Goal: Task Accomplishment & Management: Manage account settings

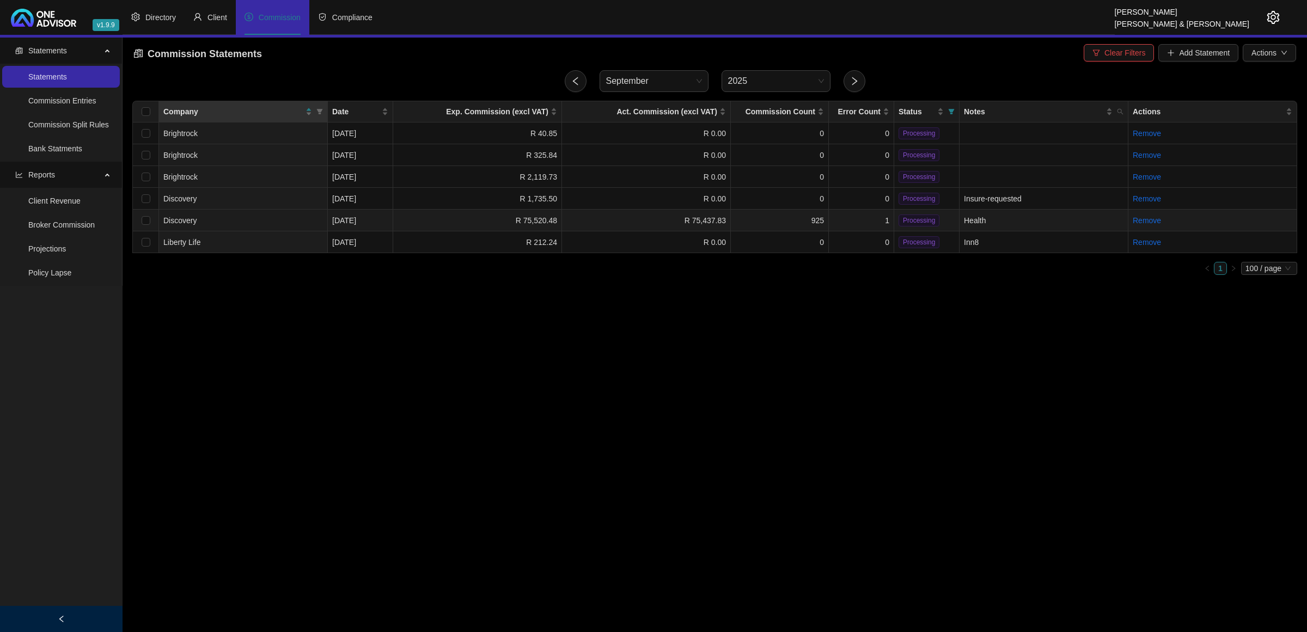
click at [870, 216] on td "1" at bounding box center [861, 221] width 65 height 22
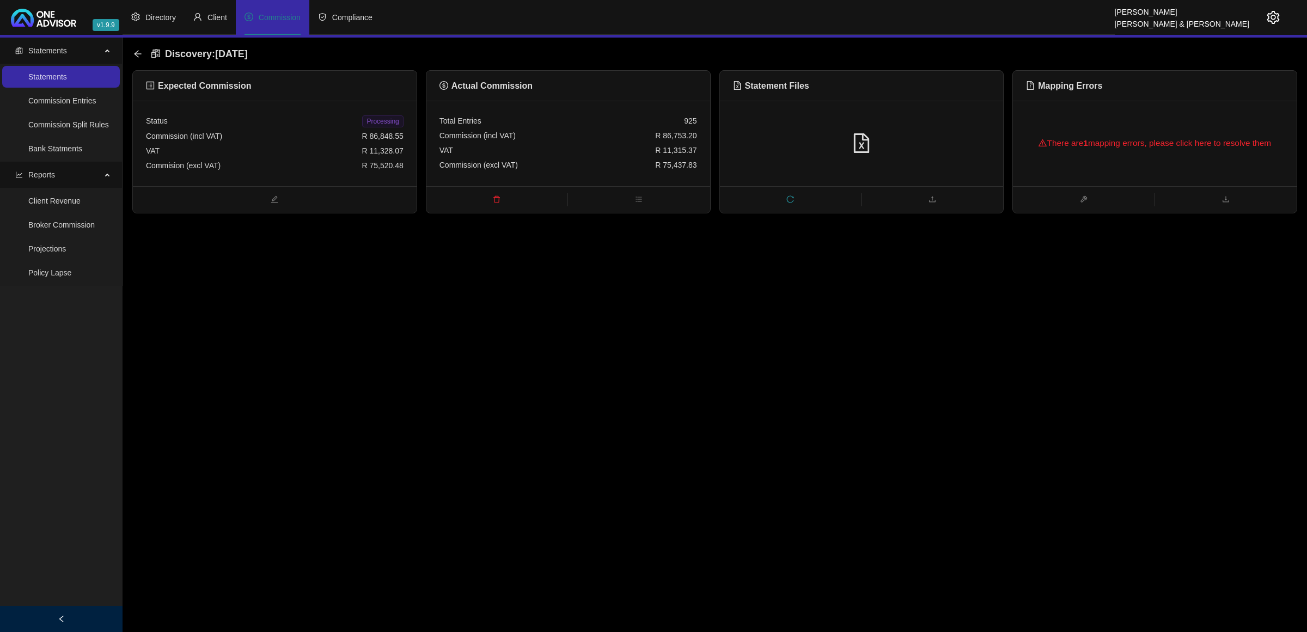
click at [1122, 131] on div "There are 1 mapping errors, please click here to resolve them" at bounding box center [1155, 143] width 258 height 35
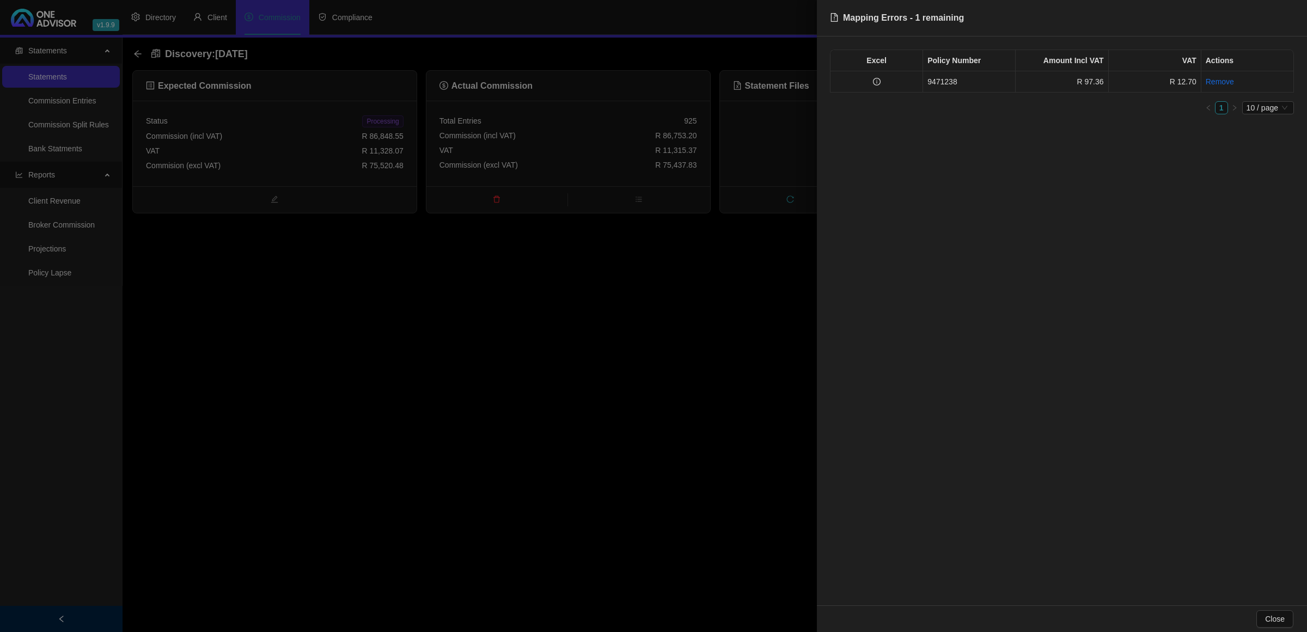
click at [934, 79] on td "9471238" at bounding box center [969, 81] width 93 height 21
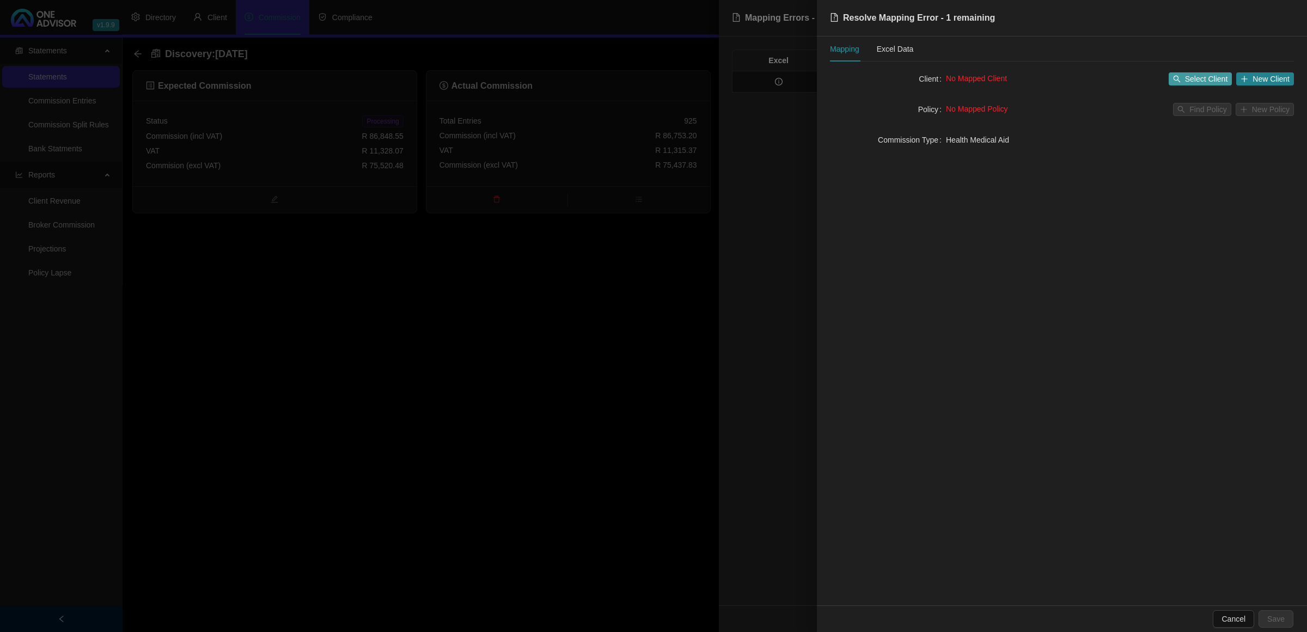
click at [1193, 76] on span "Select Client" at bounding box center [1206, 79] width 43 height 12
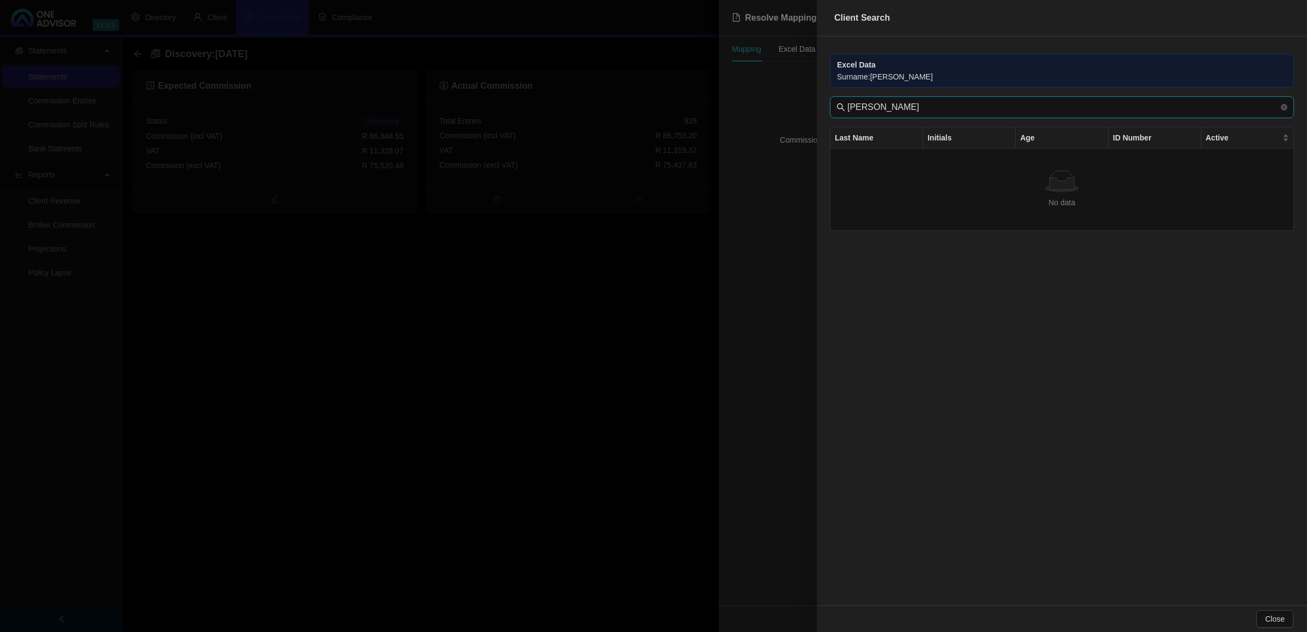
drag, startPoint x: 876, startPoint y: 109, endPoint x: 810, endPoint y: 102, distance: 65.7
click at [810, 102] on div "Client Search Excel Data Surname : [PERSON_NAME] [PERSON_NAME] Last Name Initia…" at bounding box center [653, 316] width 1307 height 632
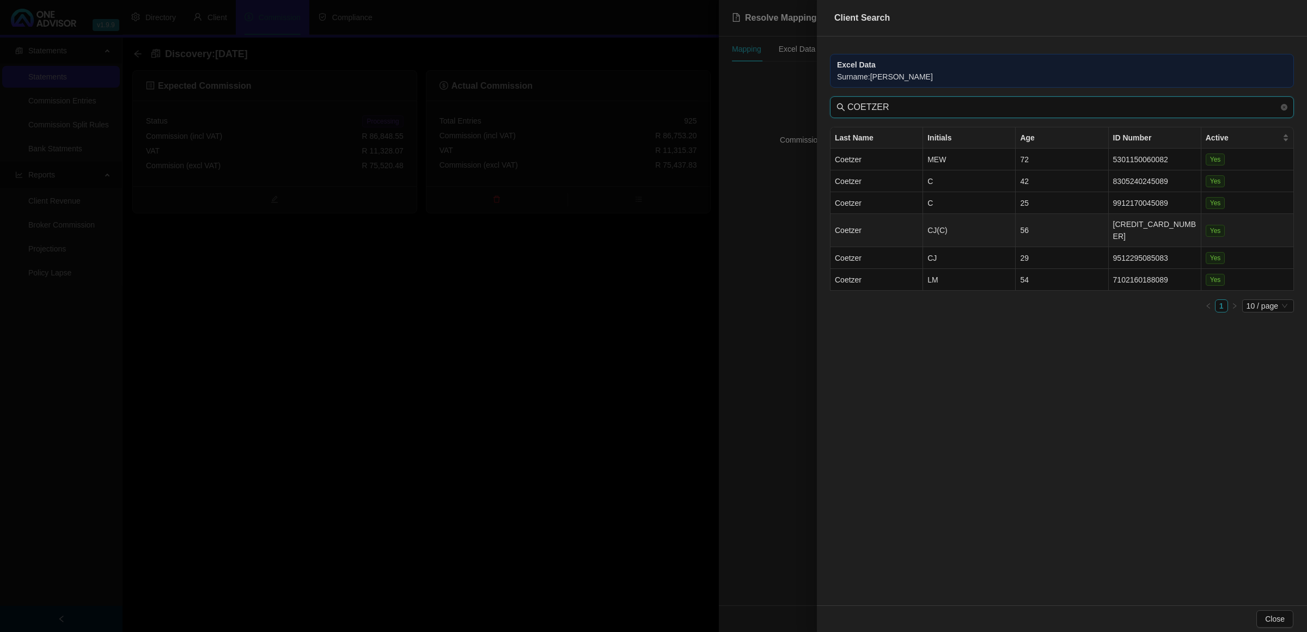
type input "COETZER"
click at [967, 229] on td "CJ(C)" at bounding box center [969, 230] width 93 height 33
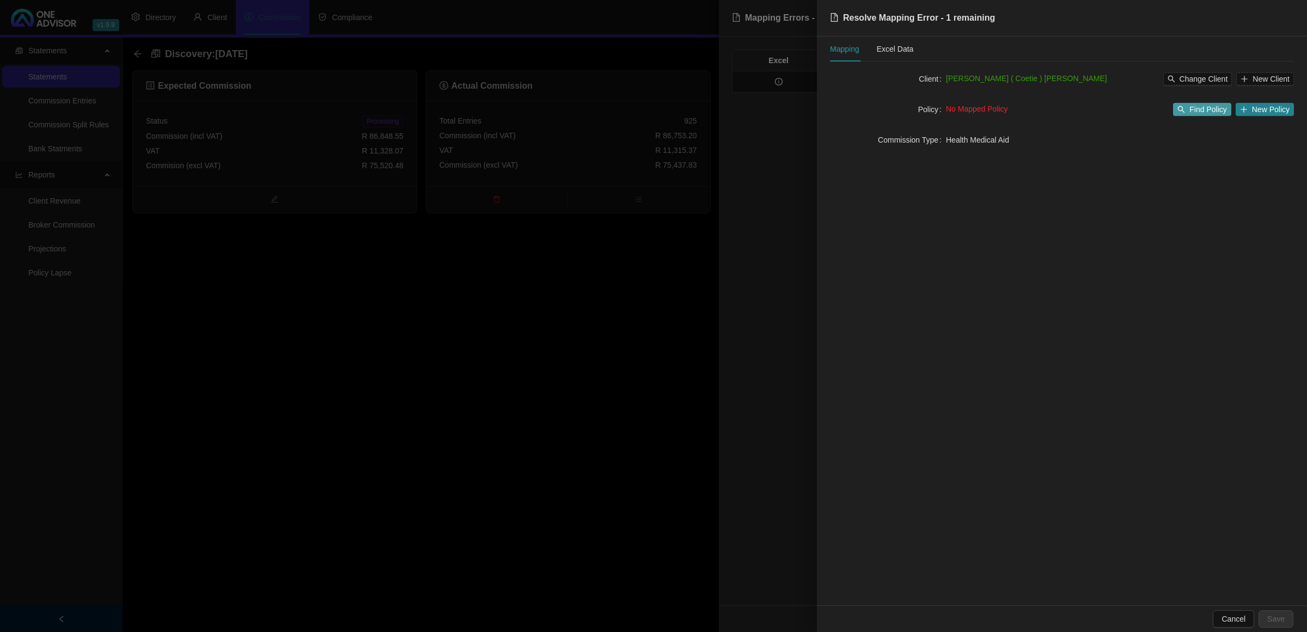
click at [1212, 105] on span "Find Policy" at bounding box center [1207, 109] width 37 height 12
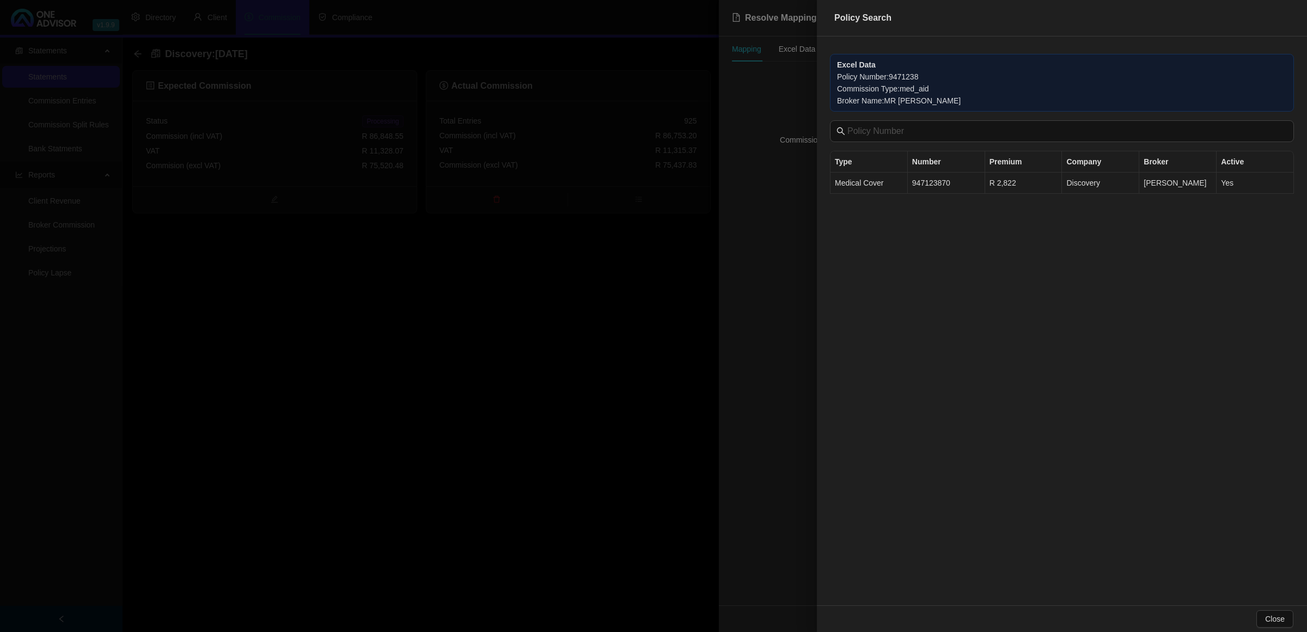
click at [964, 188] on td "947123870" at bounding box center [946, 183] width 77 height 21
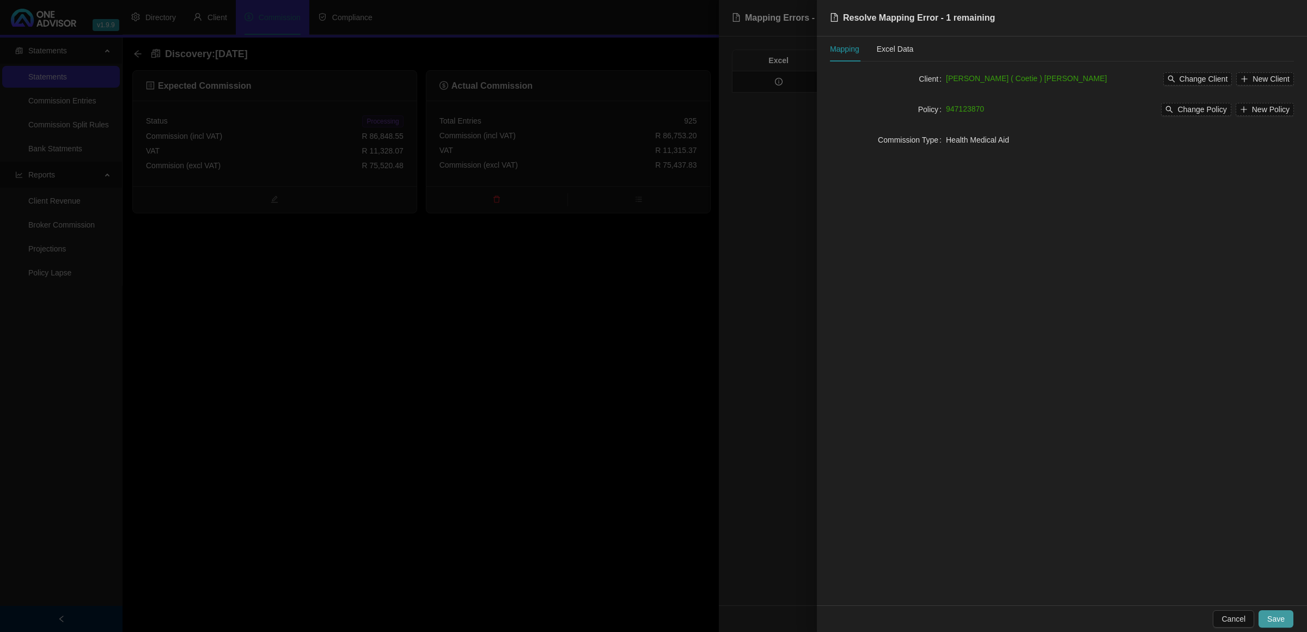
click at [1279, 613] on span "Save" at bounding box center [1275, 619] width 17 height 12
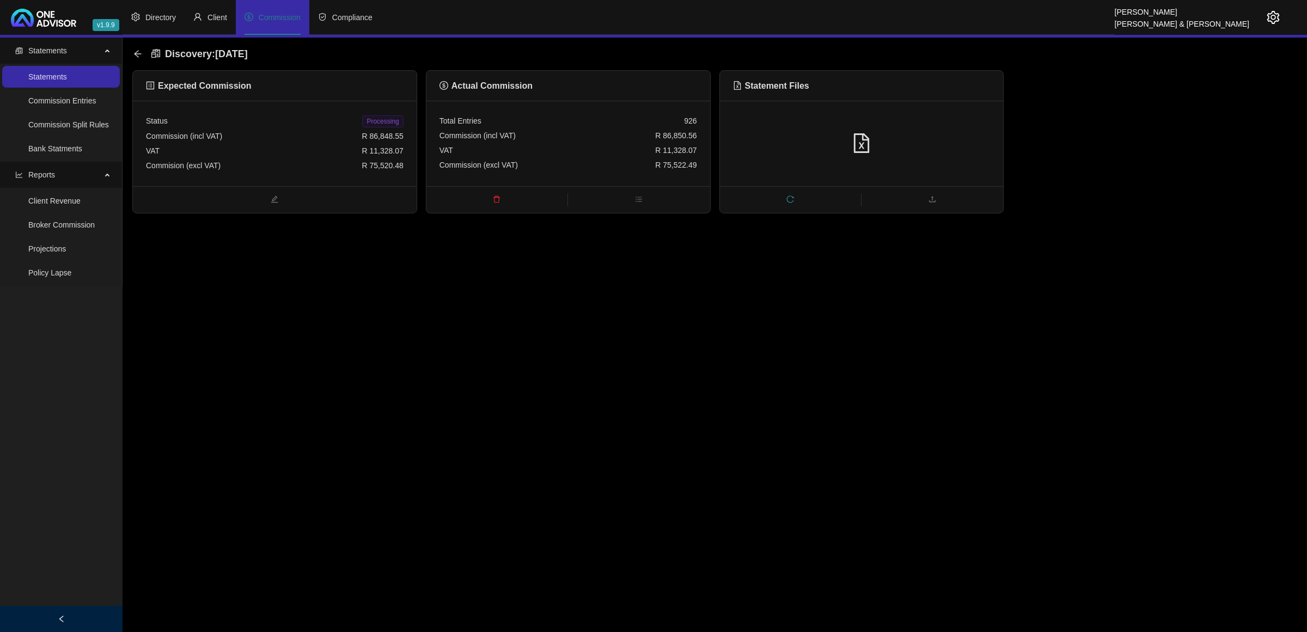
click at [371, 121] on span "Processing" at bounding box center [382, 121] width 41 height 12
click at [139, 60] on div "Discovery : [DATE]" at bounding box center [193, 54] width 121 height 20
click at [136, 54] on icon "arrow-left" at bounding box center [137, 54] width 9 height 9
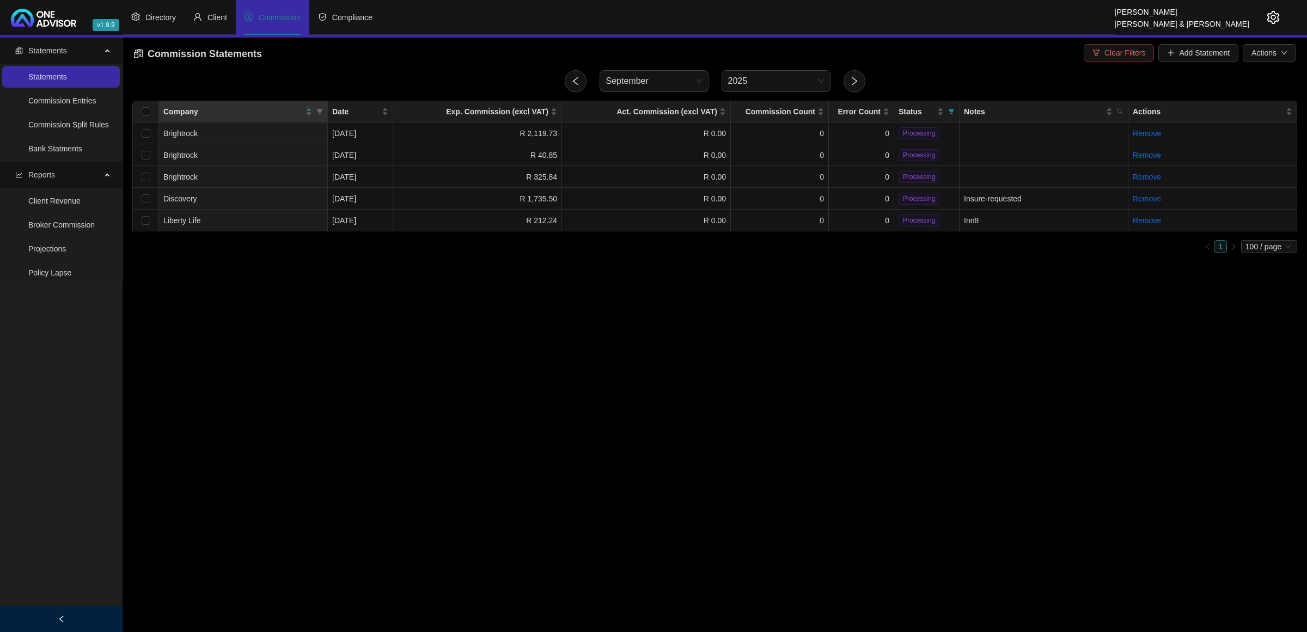
click at [1127, 51] on span "Clear Filters" at bounding box center [1124, 53] width 41 height 12
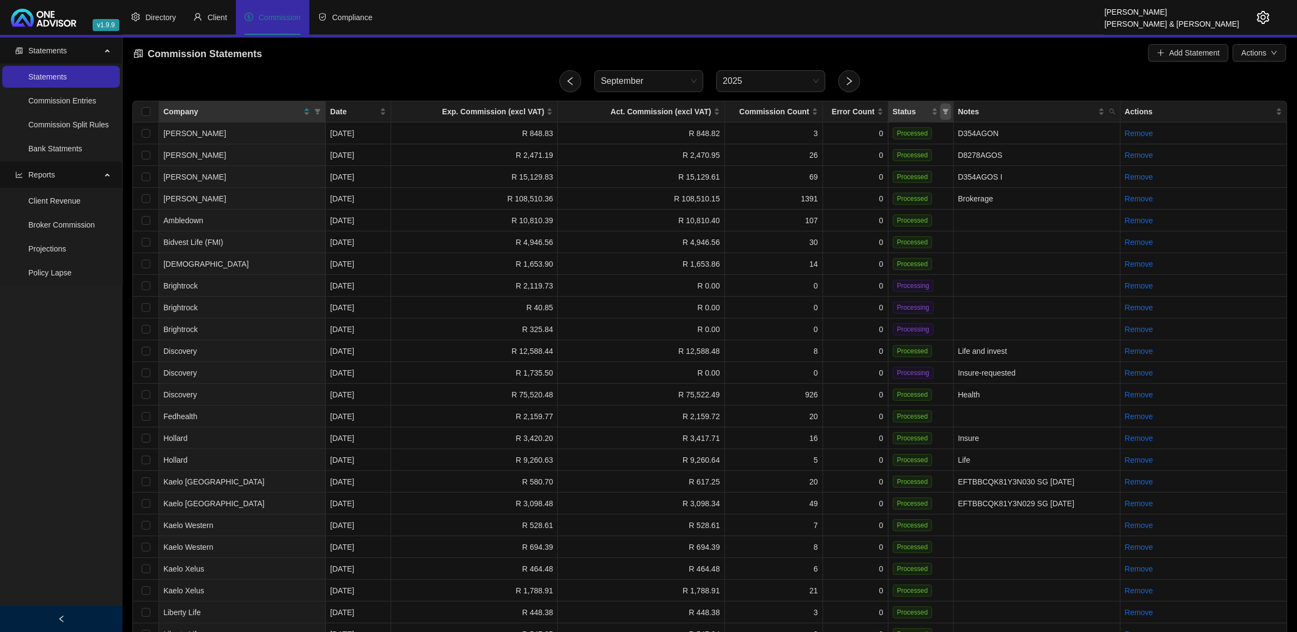
click at [942, 115] on span "Status" at bounding box center [945, 111] width 11 height 16
click at [932, 107] on div "Status" at bounding box center [914, 112] width 45 height 12
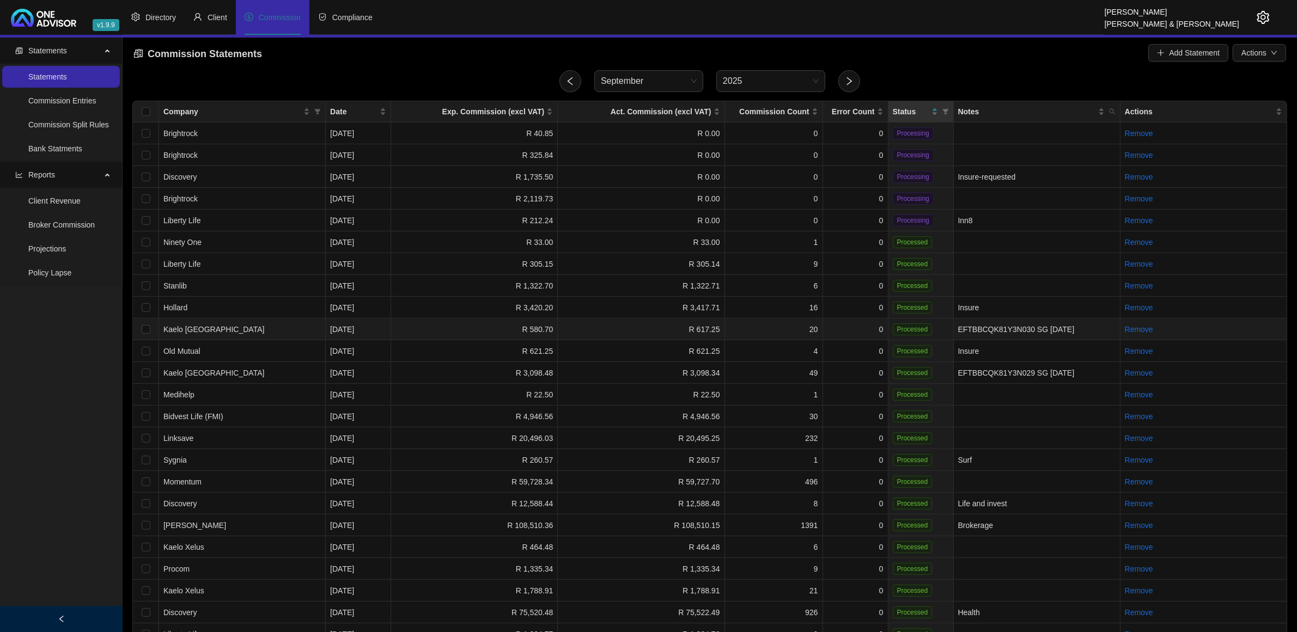
click at [1055, 334] on td "EFTBBCQK81Y3N030 SG [DATE]" at bounding box center [1036, 330] width 167 height 22
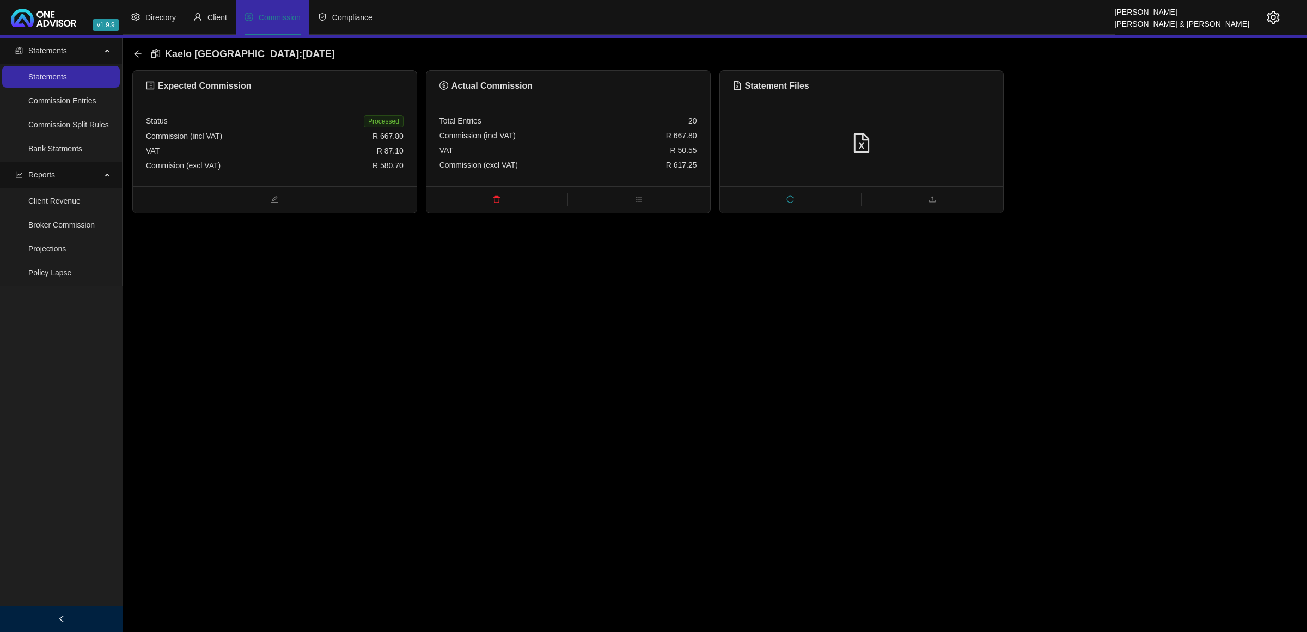
click at [294, 134] on div "Commission (incl VAT) R 667.80" at bounding box center [275, 136] width 258 height 15
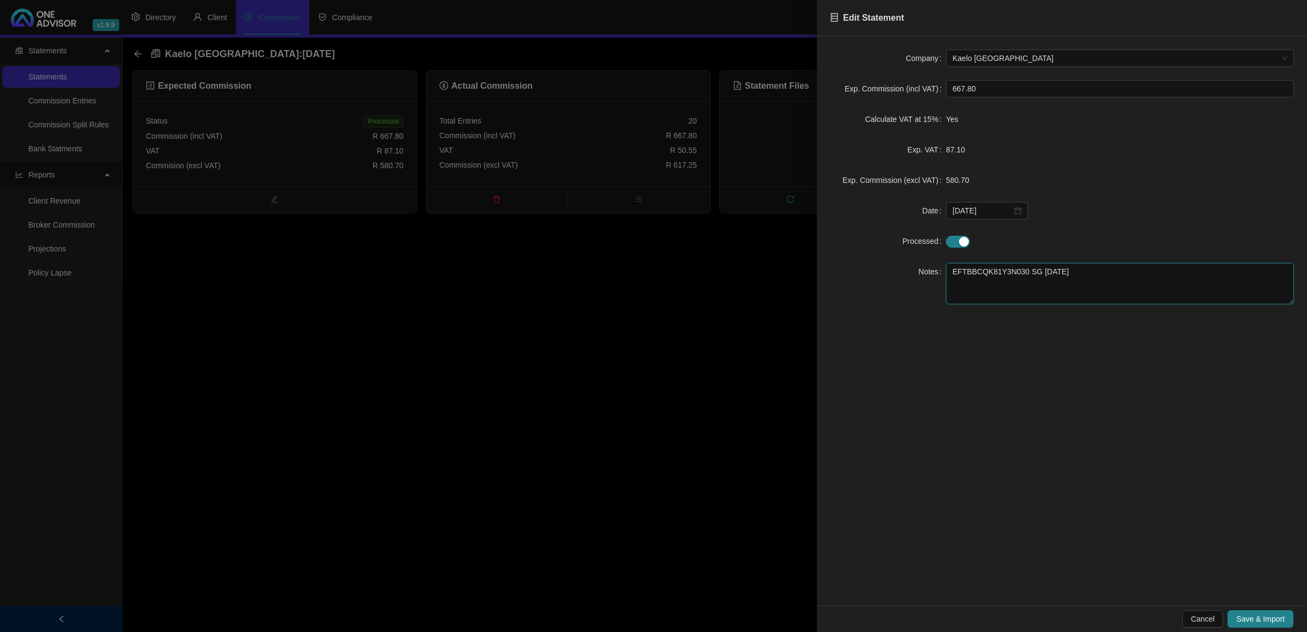
drag, startPoint x: 1088, startPoint y: 279, endPoint x: 802, endPoint y: 285, distance: 286.5
click at [802, 285] on div "Edit Statement Company Kaelo Sanlam Gap Exp. Commission (incl VAT) 667.80 Calcu…" at bounding box center [653, 316] width 1307 height 632
drag, startPoint x: 1270, startPoint y: 622, endPoint x: 1073, endPoint y: 560, distance: 206.3
click at [1270, 622] on span "Save & Import" at bounding box center [1260, 619] width 48 height 12
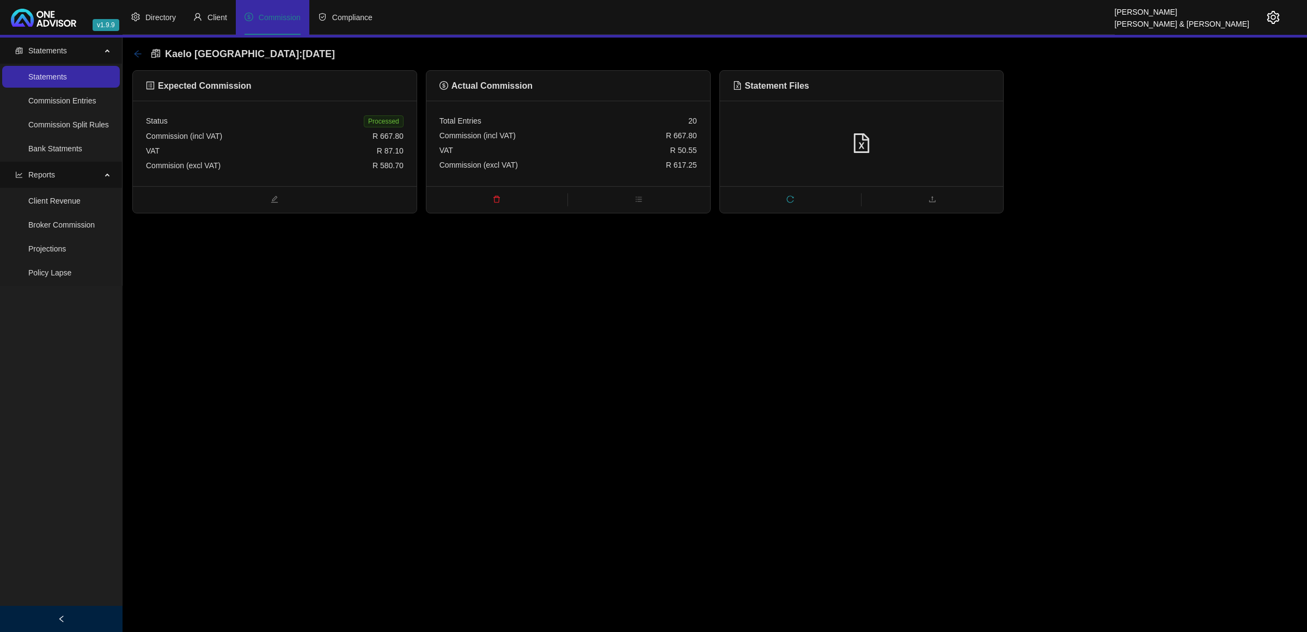
click at [140, 53] on icon "arrow-left" at bounding box center [137, 54] width 9 height 9
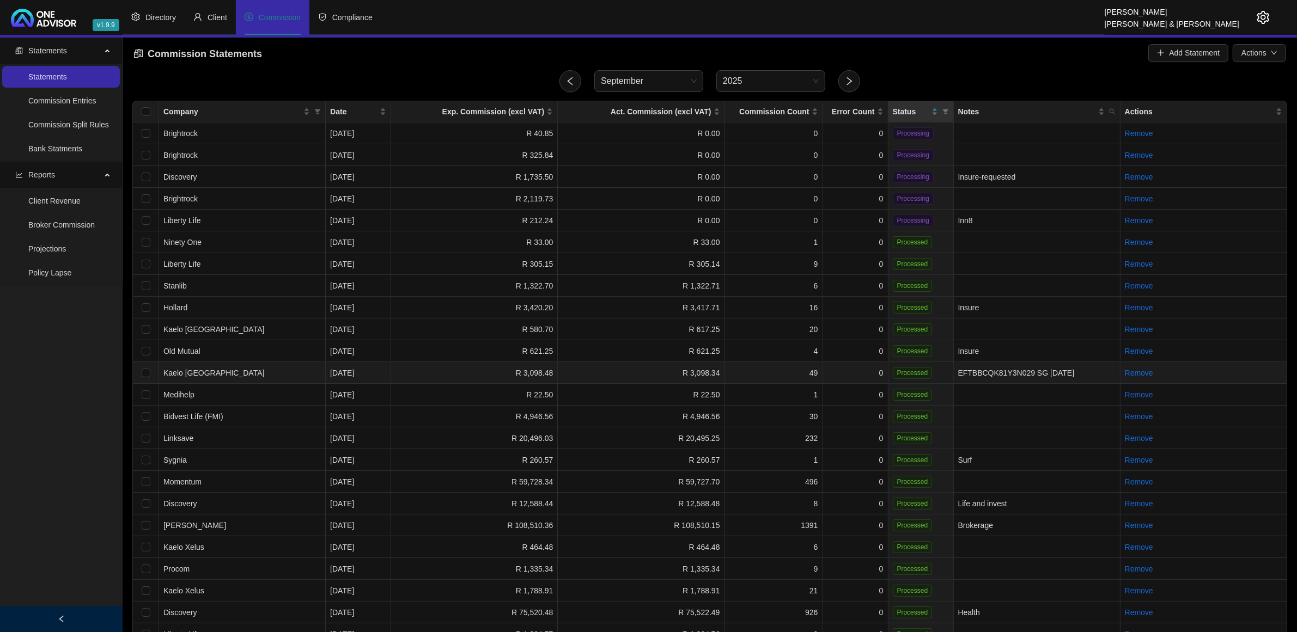
click at [1041, 379] on td "EFTBBCQK81Y3N029 SG [DATE]" at bounding box center [1036, 373] width 167 height 22
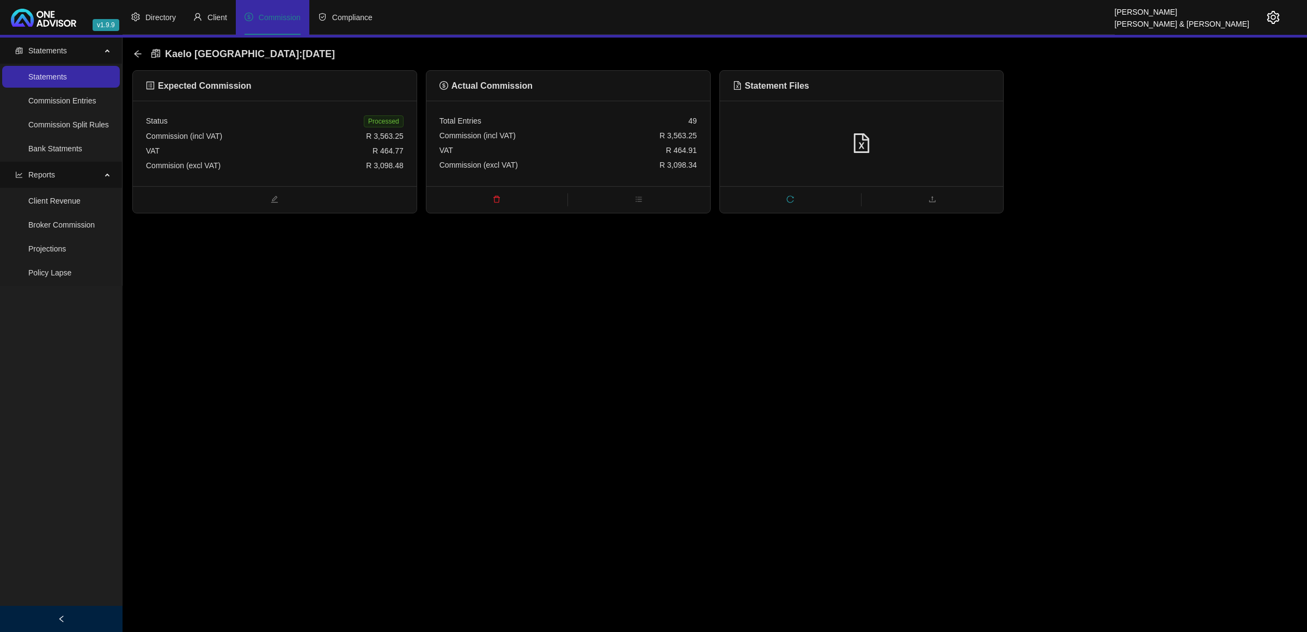
click at [241, 163] on div "Commision (excl VAT) R 3,098.48" at bounding box center [275, 165] width 258 height 15
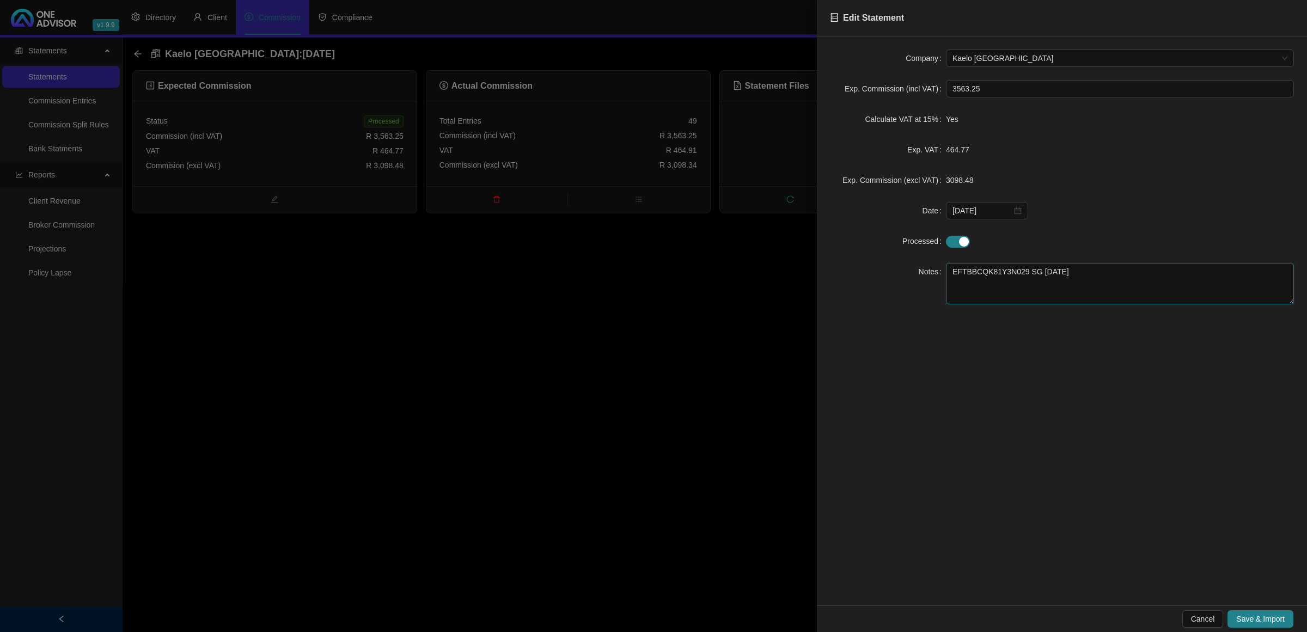
drag, startPoint x: 1075, startPoint y: 273, endPoint x: 834, endPoint y: 276, distance: 241.2
click at [834, 276] on div "Notes EFTBBCQK81Y3N029 SG [DATE]" at bounding box center [1062, 283] width 464 height 41
click at [1261, 624] on span "Save & Import" at bounding box center [1260, 619] width 48 height 12
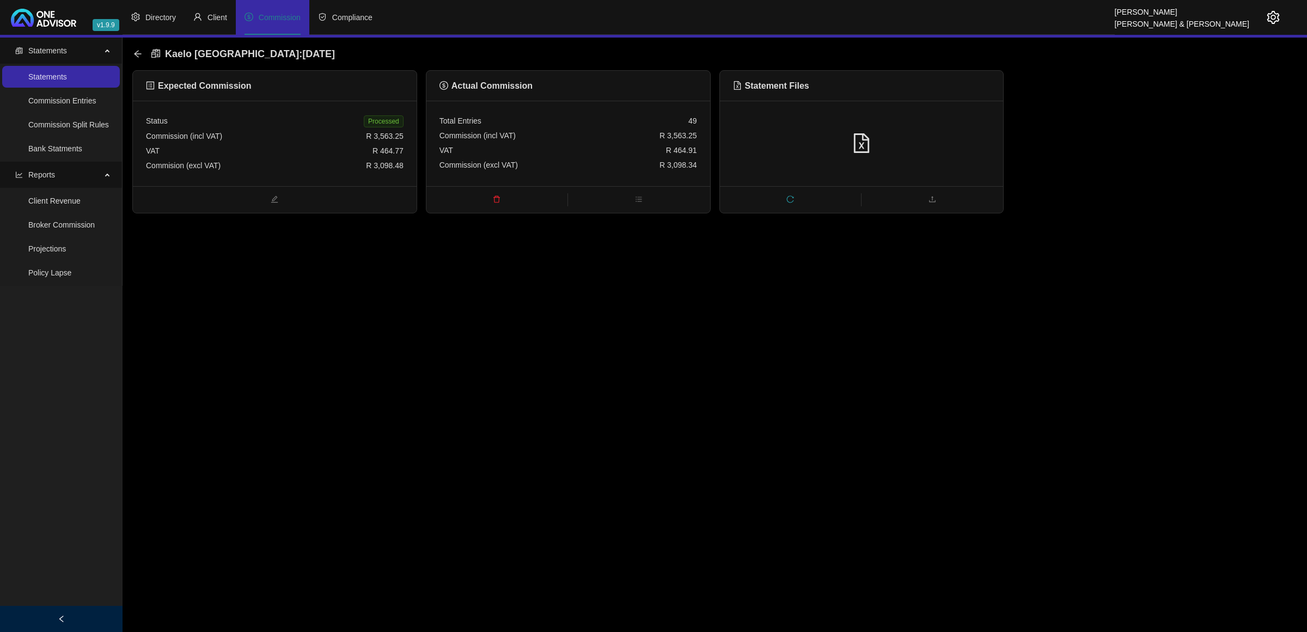
click at [145, 54] on div "Kaelo [GEOGRAPHIC_DATA] : [DATE]" at bounding box center [237, 54] width 208 height 20
click at [140, 52] on icon "arrow-left" at bounding box center [137, 54] width 9 height 9
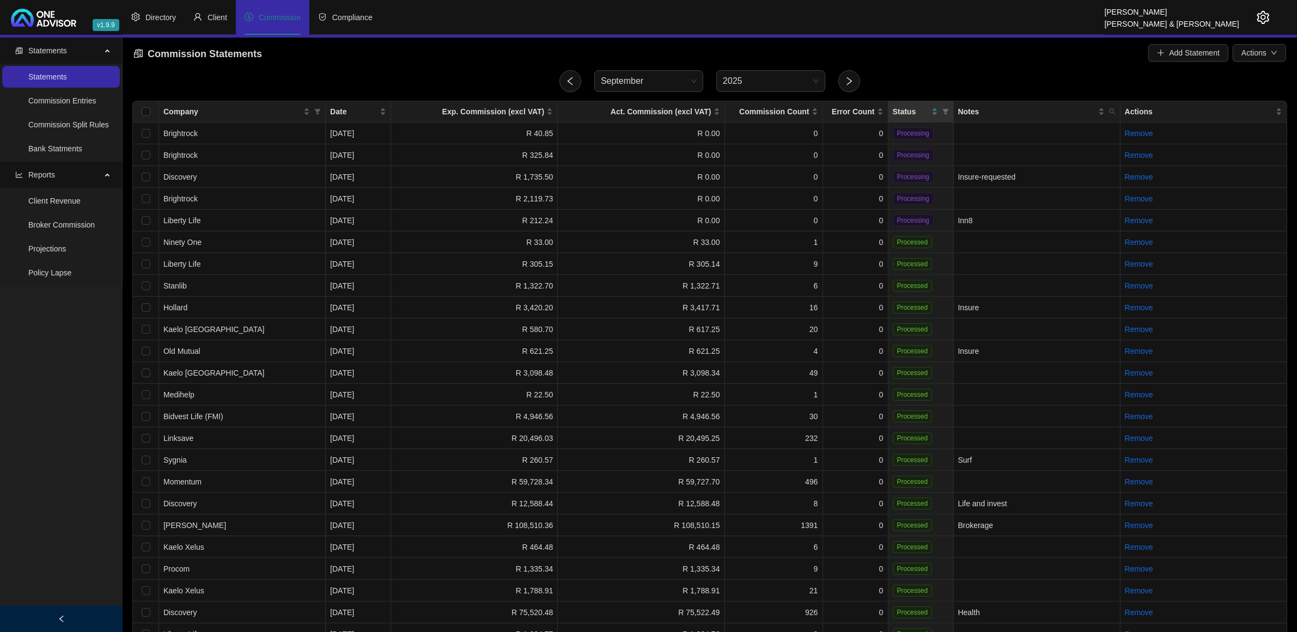
click at [1256, 18] on icon "setting" at bounding box center [1262, 17] width 13 height 13
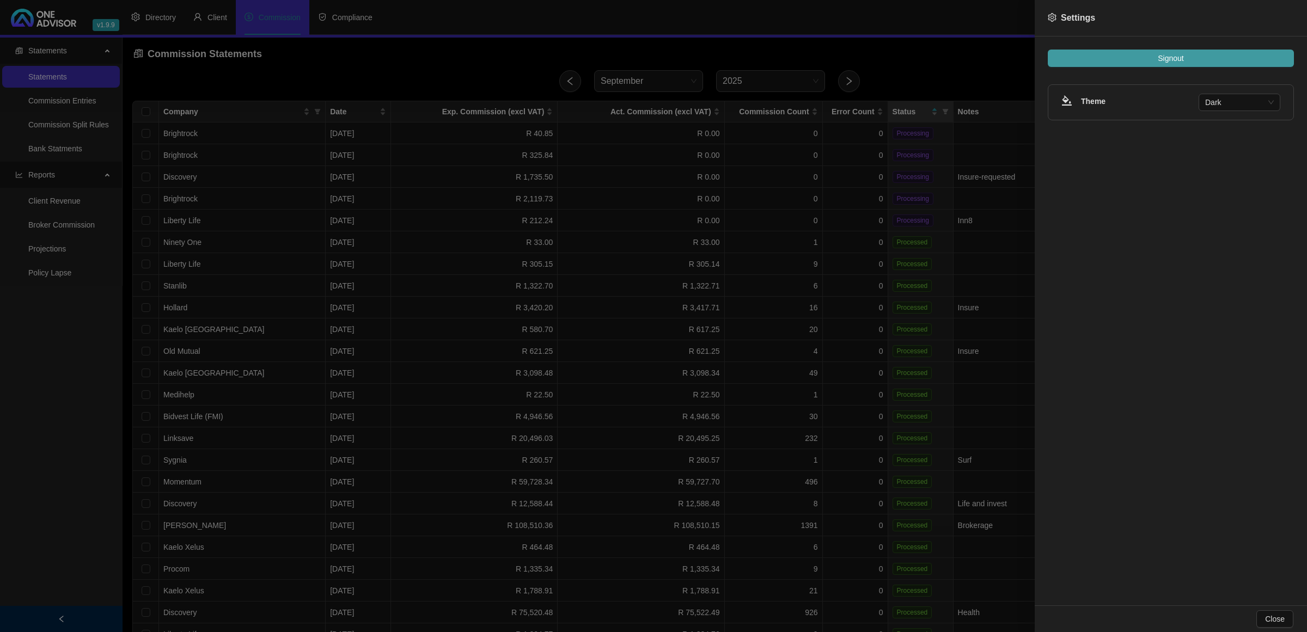
click at [1231, 50] on button "Signout" at bounding box center [1171, 58] width 246 height 17
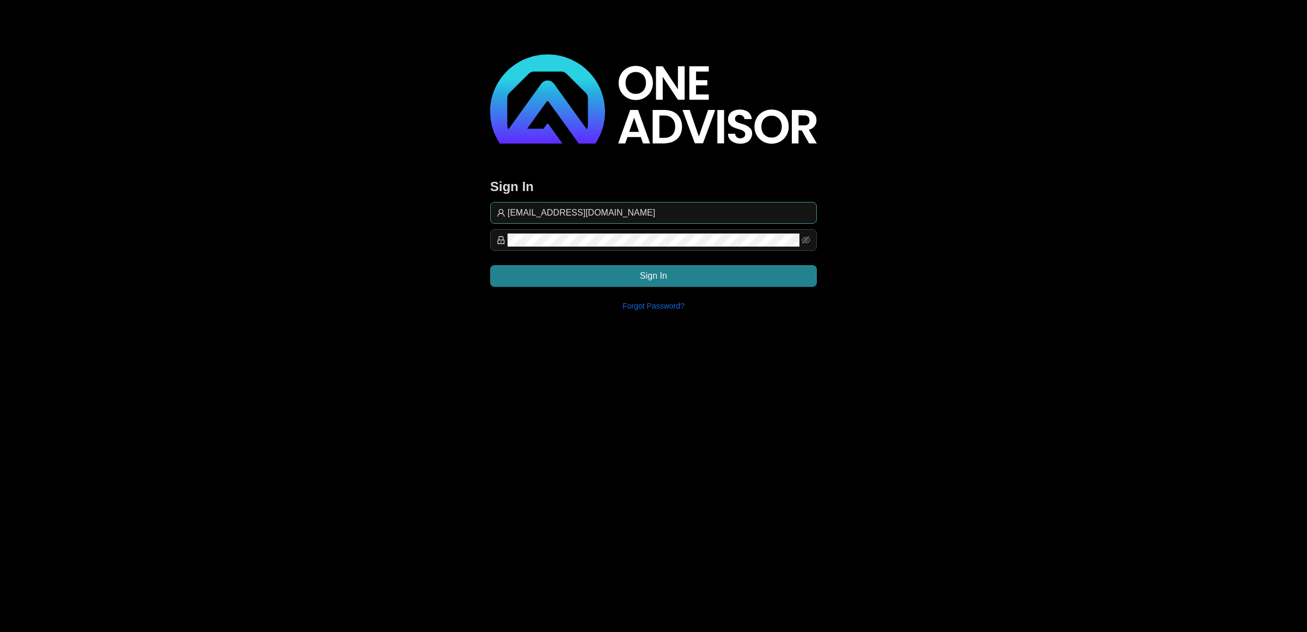
click at [652, 206] on input "[EMAIL_ADDRESS][DOMAIN_NAME]" at bounding box center [659, 212] width 303 height 13
type input "commission@lifeplan"
click at [738, 276] on button "Sign In" at bounding box center [653, 276] width 327 height 22
